Goal: Transaction & Acquisition: Purchase product/service

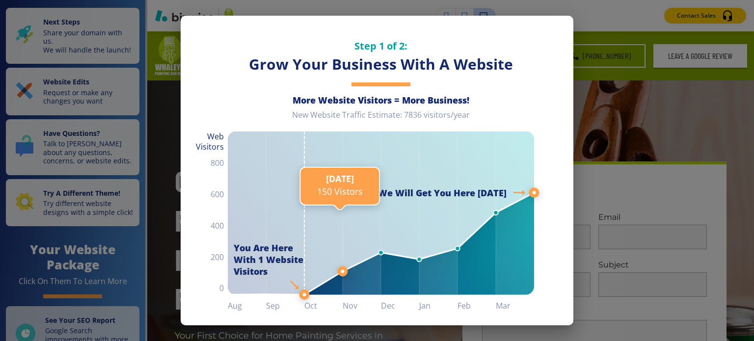
scroll to position [51, 0]
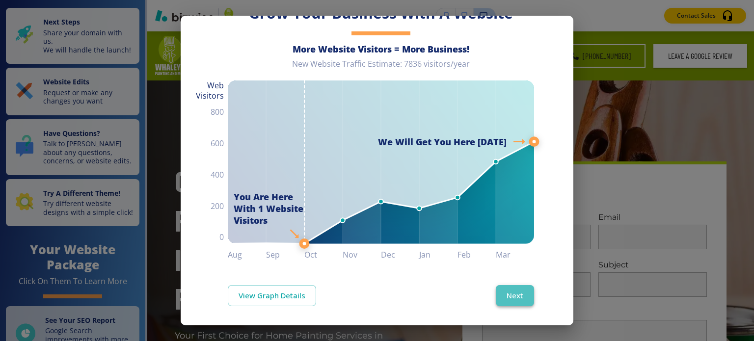
click at [499, 289] on button "Next" at bounding box center [515, 295] width 38 height 21
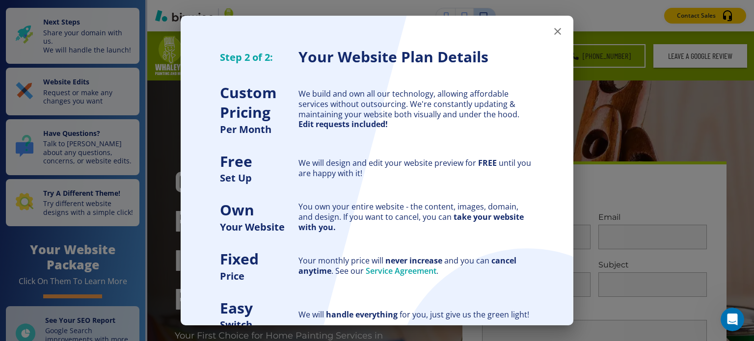
scroll to position [74, 0]
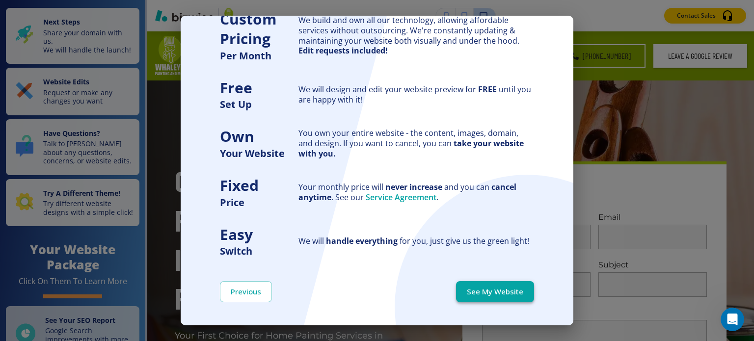
click at [461, 289] on button "See My Website" at bounding box center [495, 291] width 78 height 21
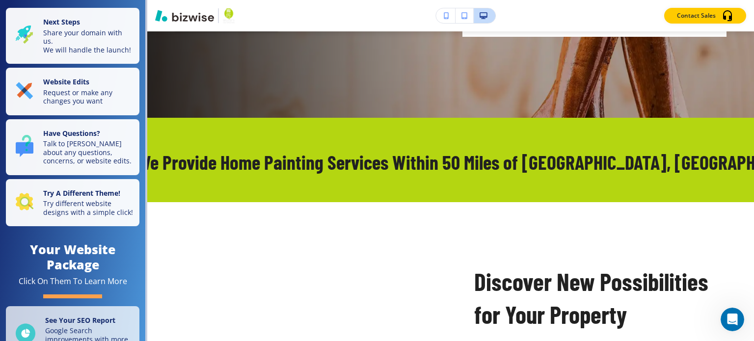
scroll to position [0, 0]
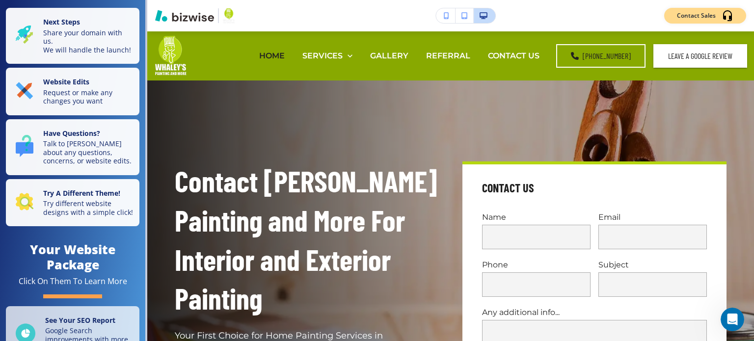
click at [705, 10] on div "Contact Sales" at bounding box center [705, 16] width 56 height 12
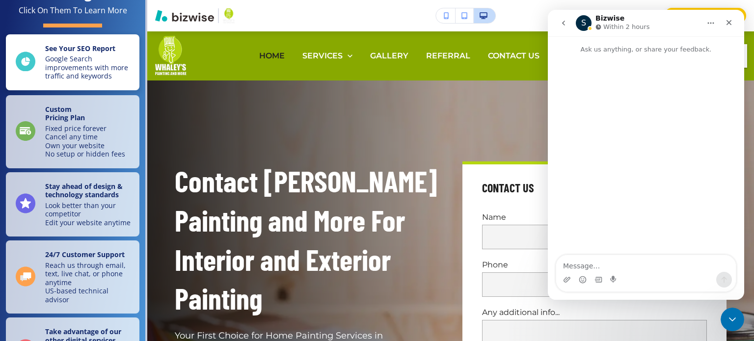
scroll to position [354, 0]
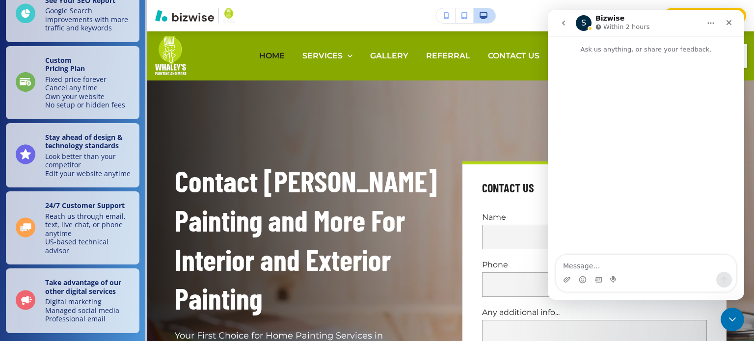
click at [438, 13] on button "button" at bounding box center [446, 15] width 20 height 15
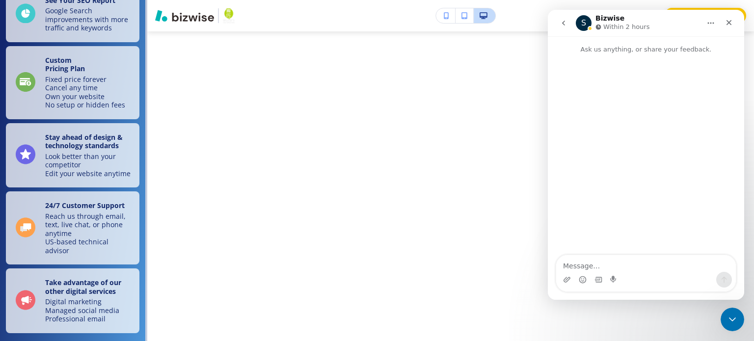
scroll to position [353, 0]
click at [463, 19] on icon "button" at bounding box center [464, 15] width 6 height 7
